Goal: Information Seeking & Learning: Find specific fact

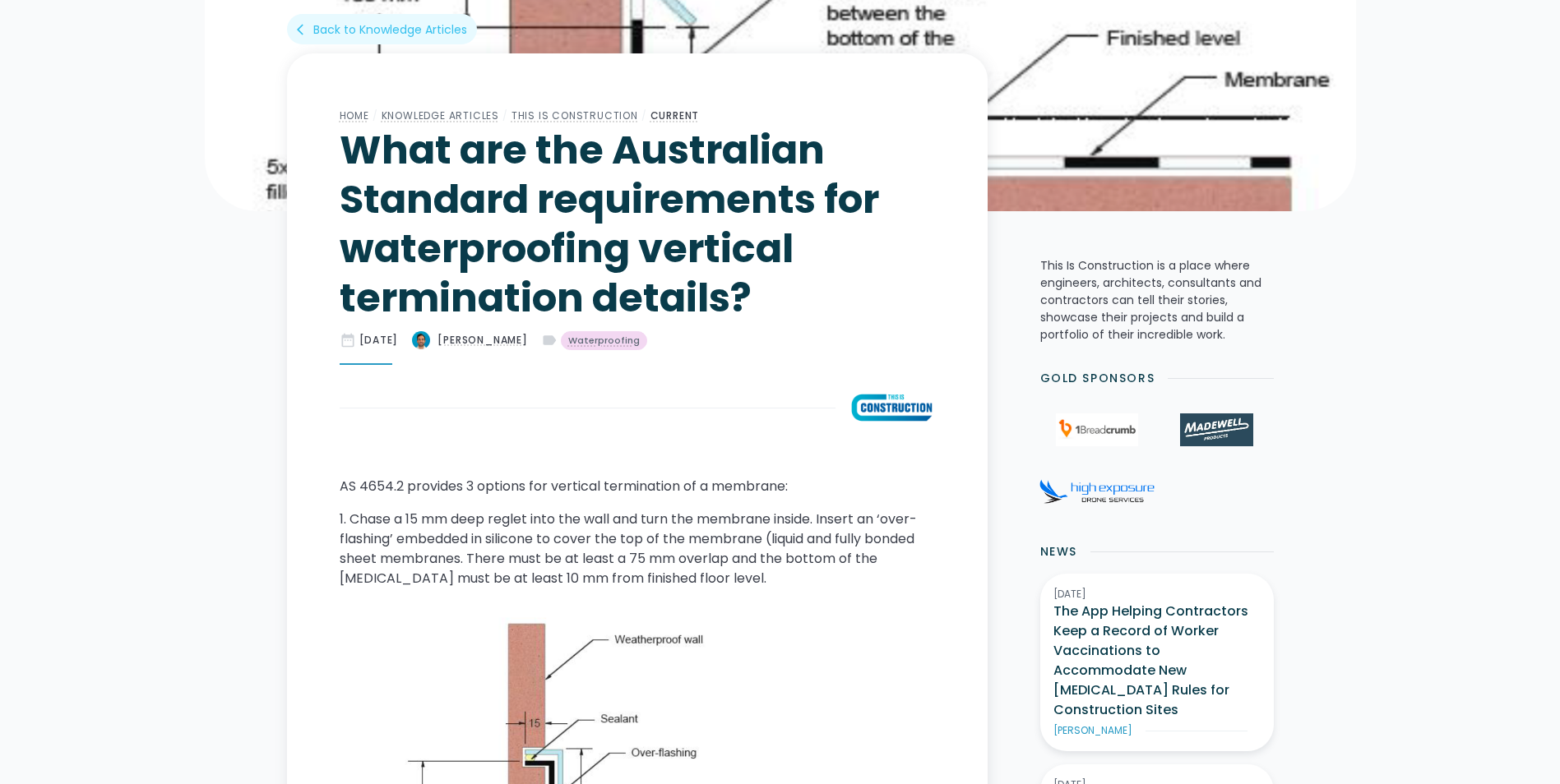
scroll to position [493, 0]
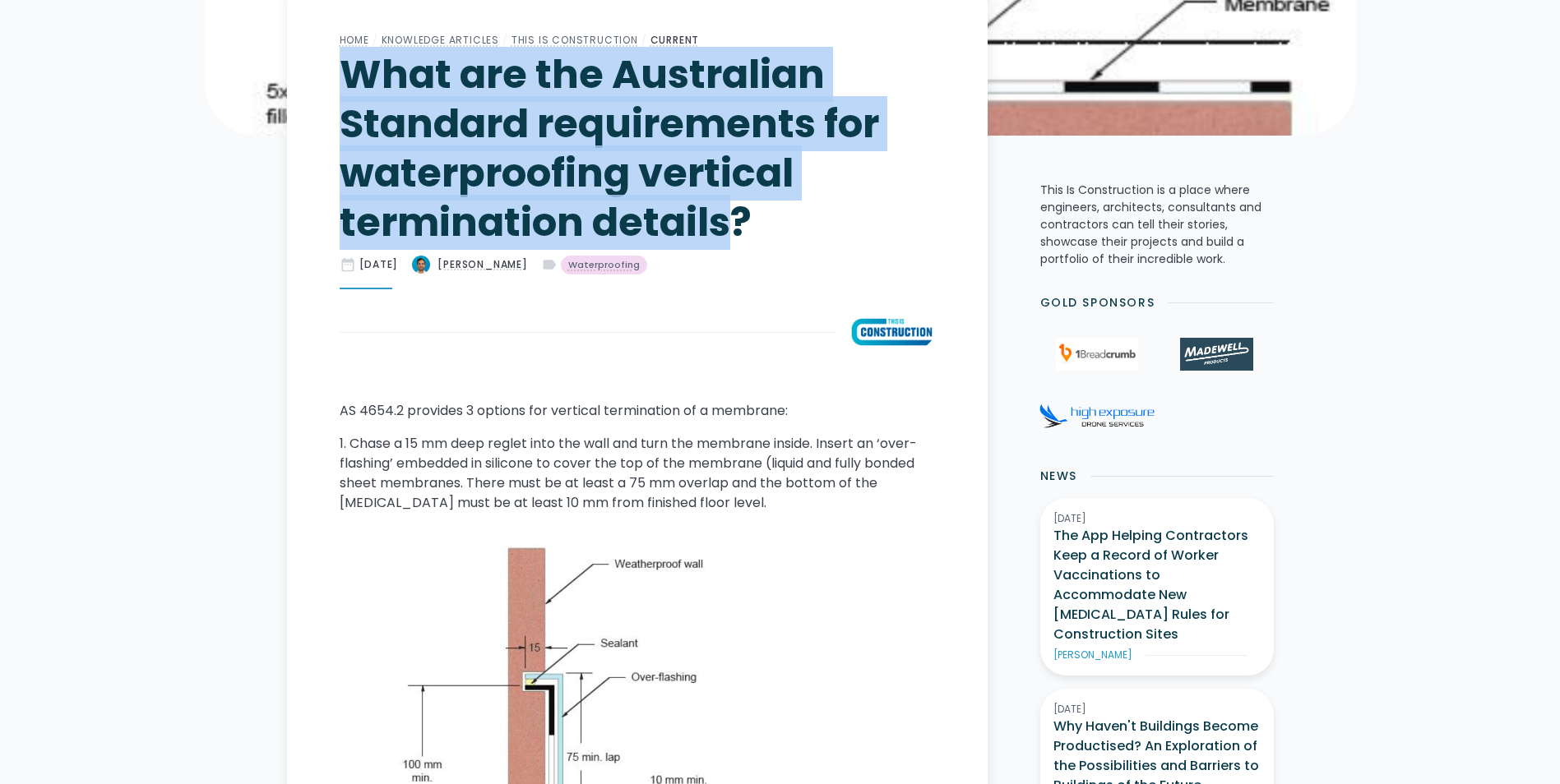
drag, startPoint x: 346, startPoint y: 66, endPoint x: 735, endPoint y: 222, distance: 419.1
click at [735, 222] on h1 "What are the Australian Standard requirements for waterproofing vertical termin…" at bounding box center [638, 148] width 596 height 198
copy h1 "What are the Australian Standard requirements for waterproofing vertical termin…"
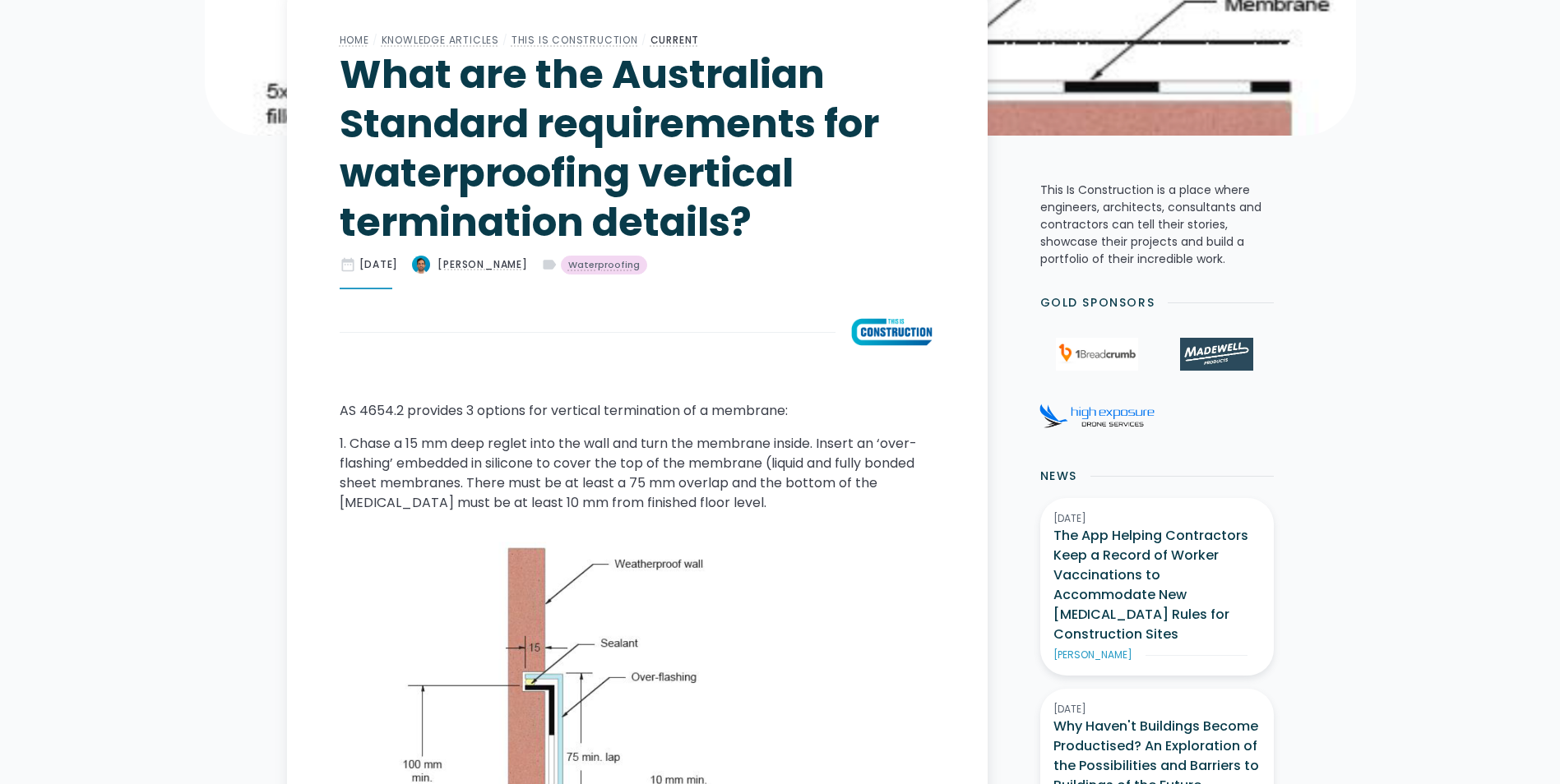
click at [340, 408] on p "AS 4654.2 provides 3 options for vertical termination of a membrane:" at bounding box center [638, 411] width 596 height 20
click at [342, 412] on p "AS 4654.2 provides 3 options for vertical termination of a membrane:" at bounding box center [638, 411] width 596 height 20
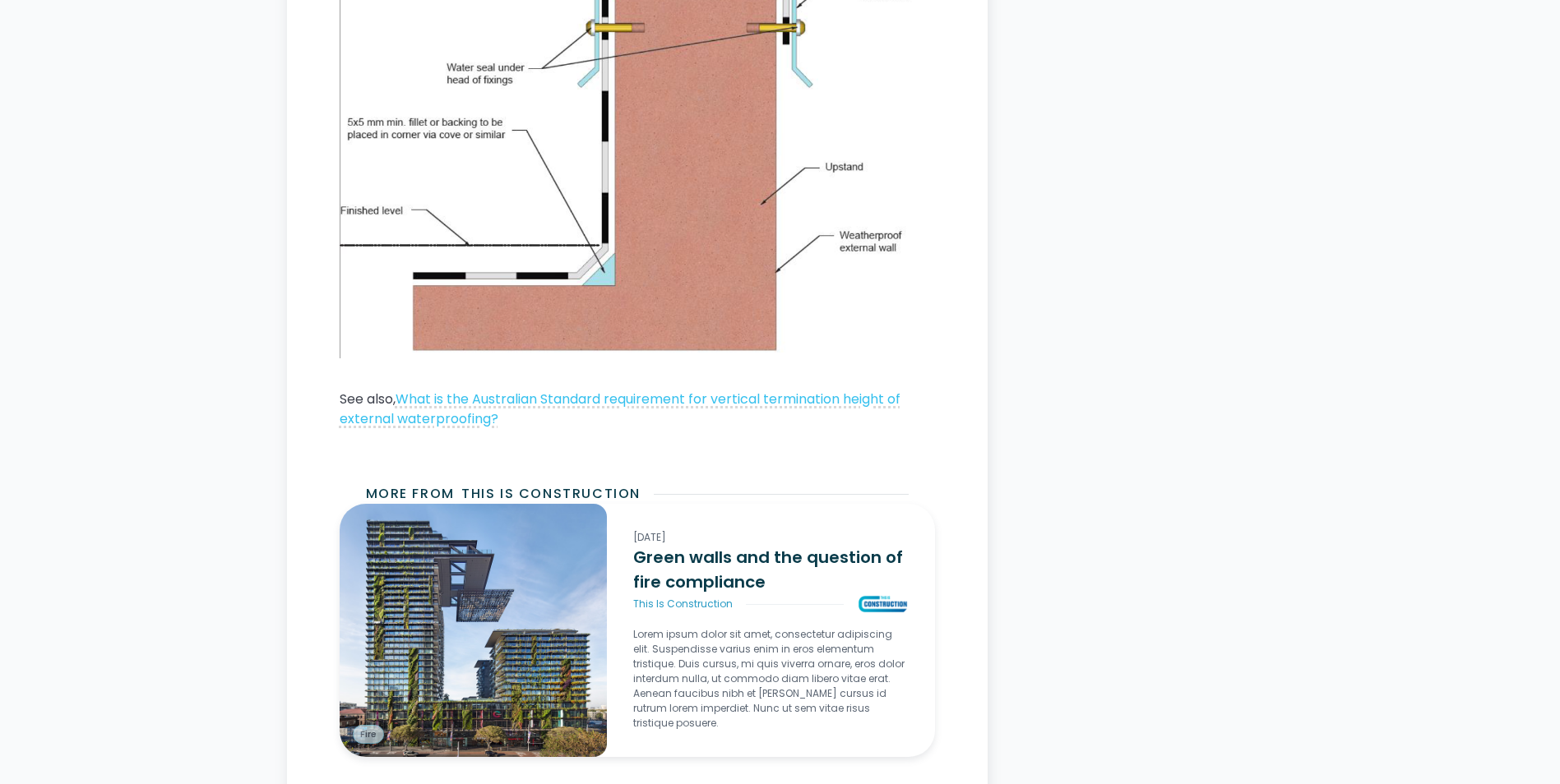
scroll to position [2631, 0]
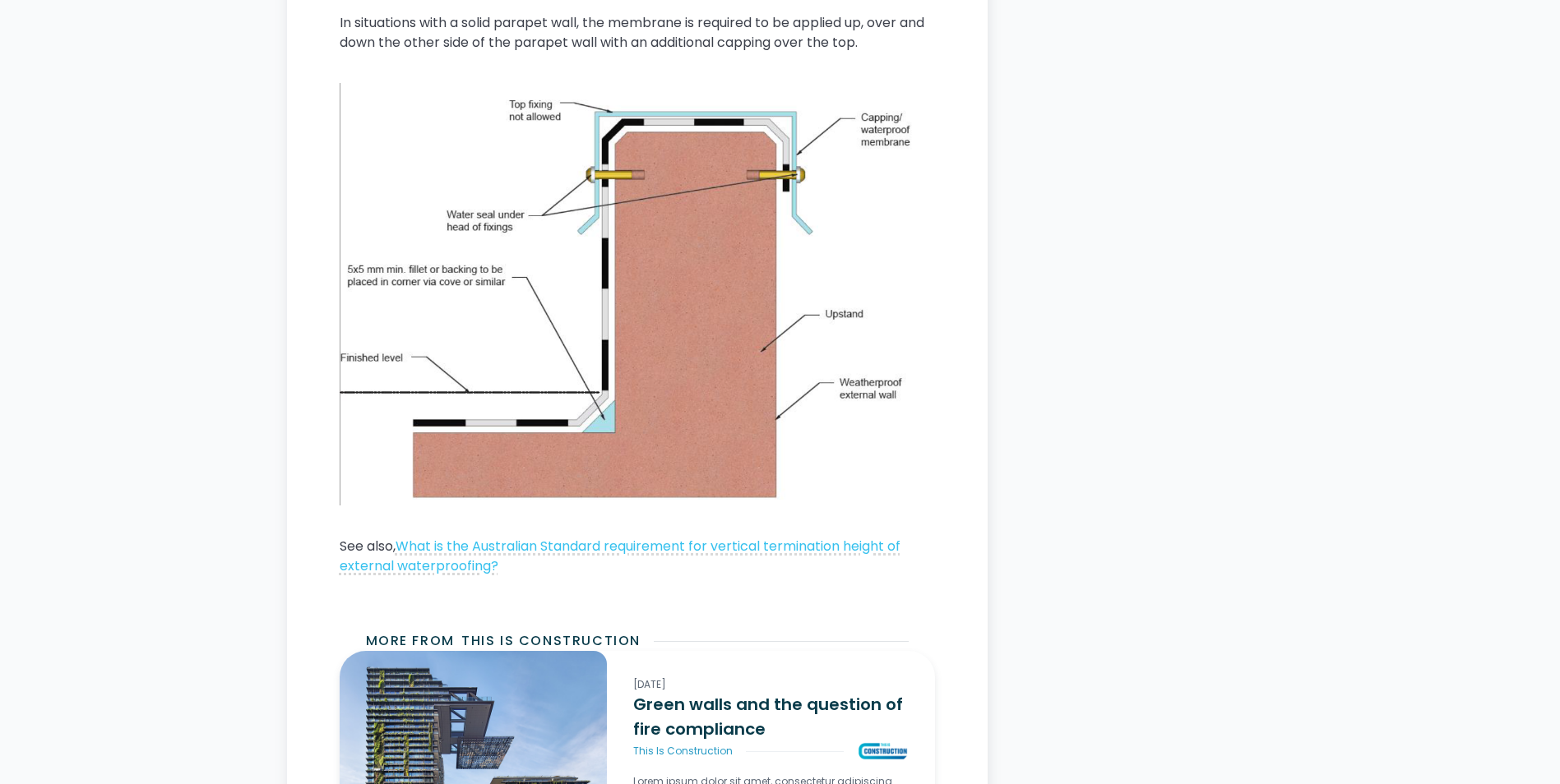
click at [921, 439] on img at bounding box center [638, 294] width 596 height 432
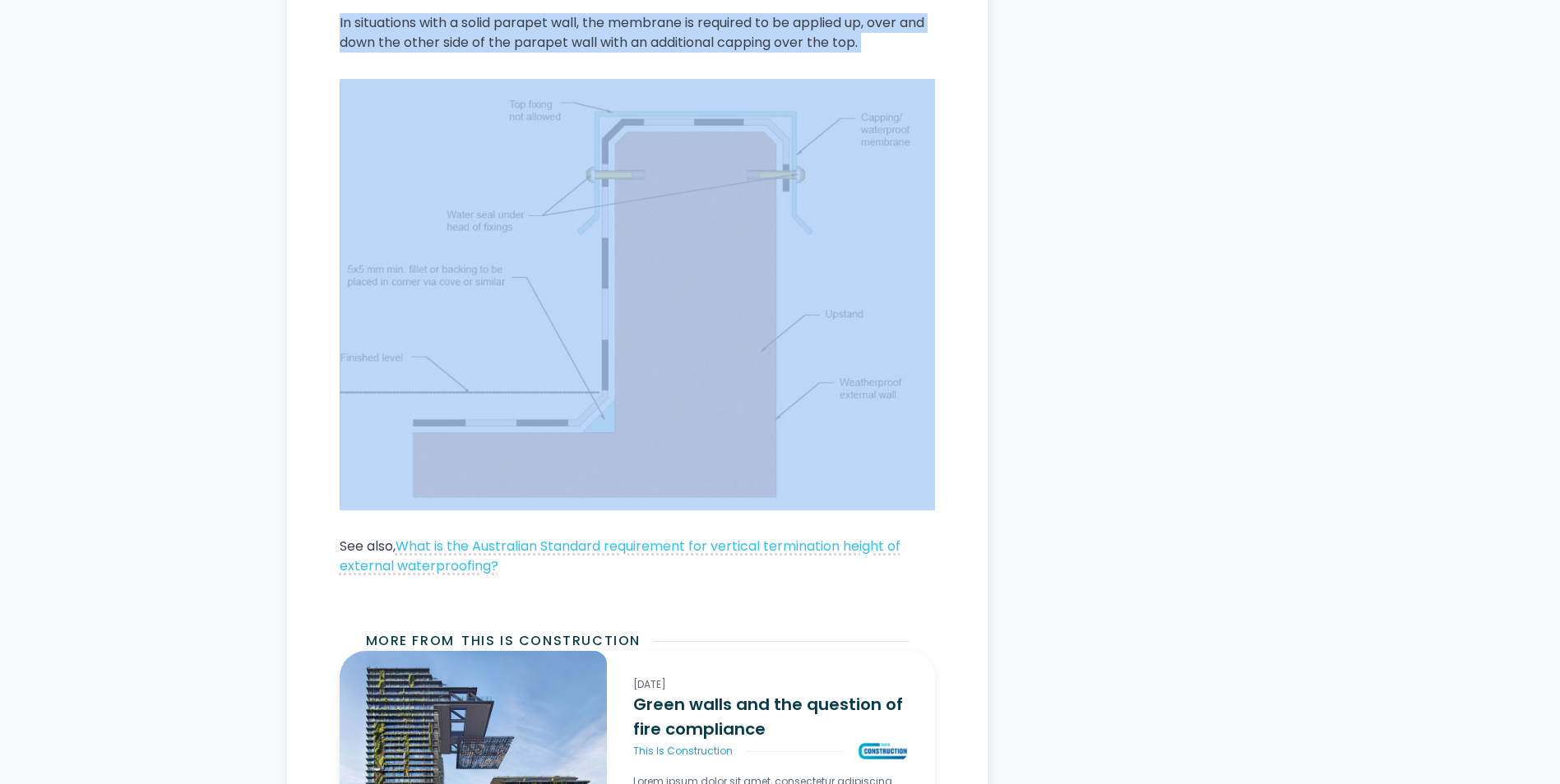
copy div "AS 4654.2 provides 3 options for vertical termination of a membrane: 1. Chase a…"
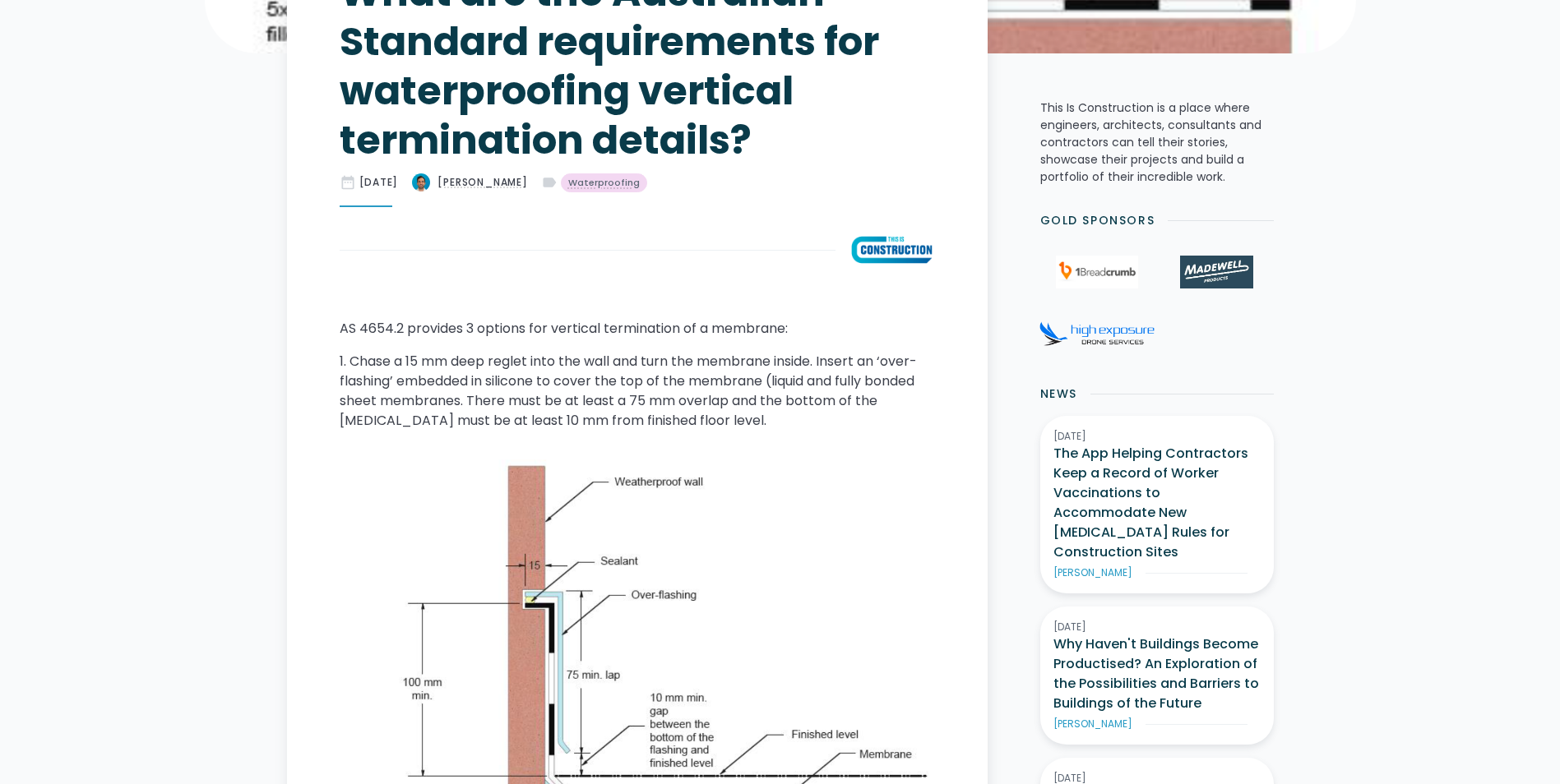
scroll to position [0, 0]
